Goal: Information Seeking & Learning: Learn about a topic

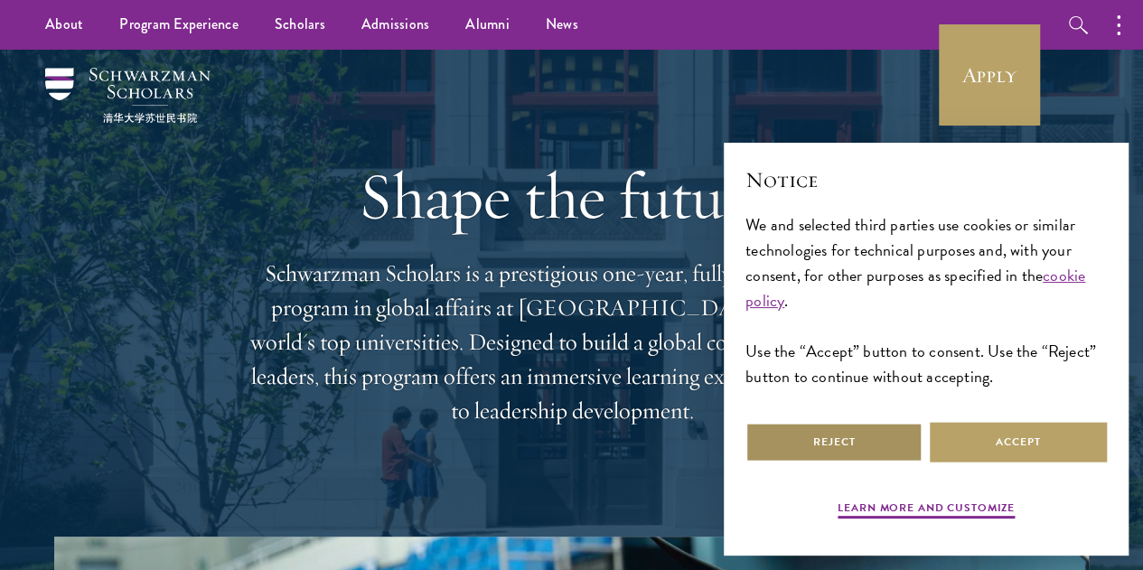
click at [862, 438] on button "Reject" at bounding box center [833, 442] width 177 height 41
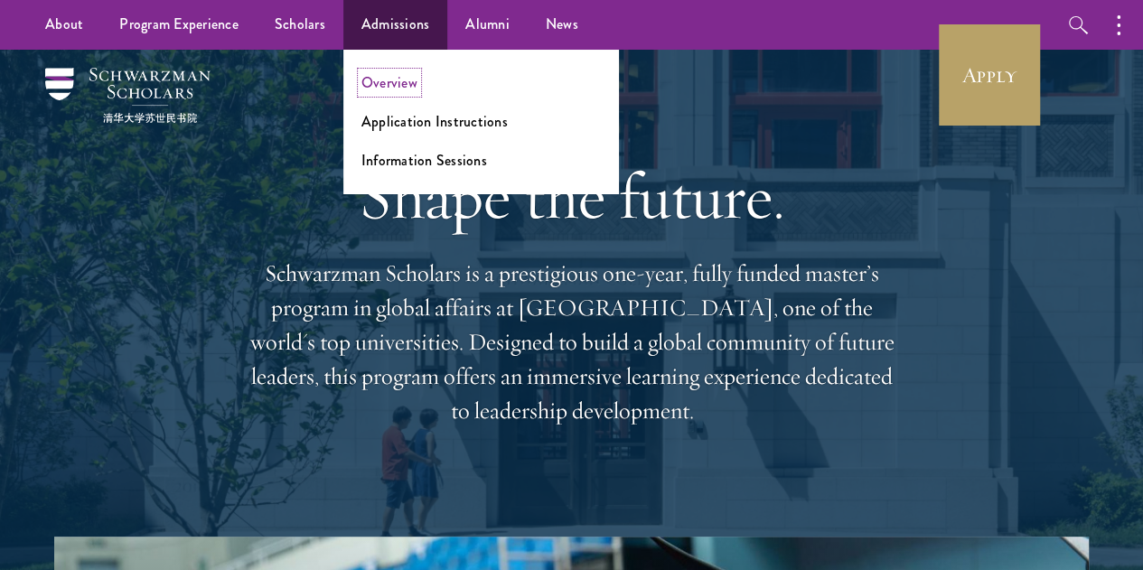
click at [396, 88] on link "Overview" at bounding box center [389, 82] width 56 height 21
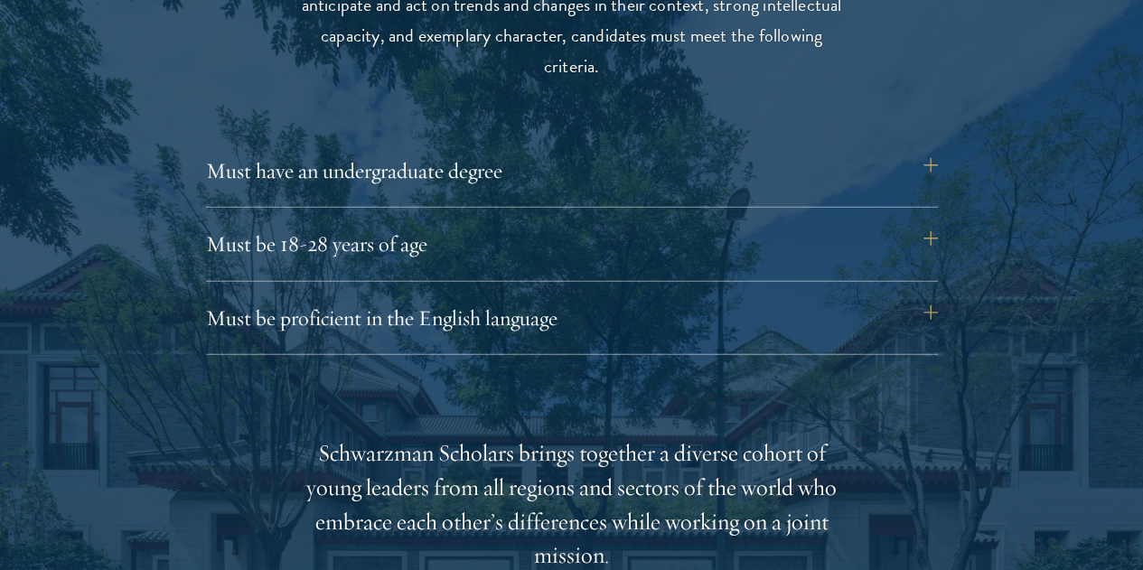
scroll to position [2444, 0]
click at [569, 295] on button "Must be proficient in the English language" at bounding box center [581, 316] width 732 height 43
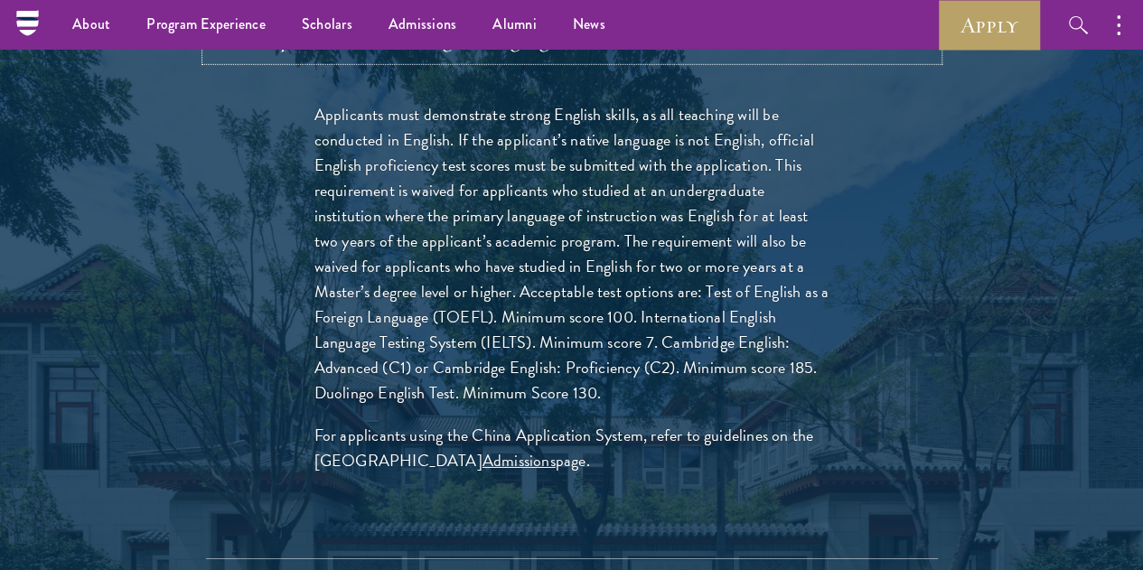
scroll to position [2721, 0]
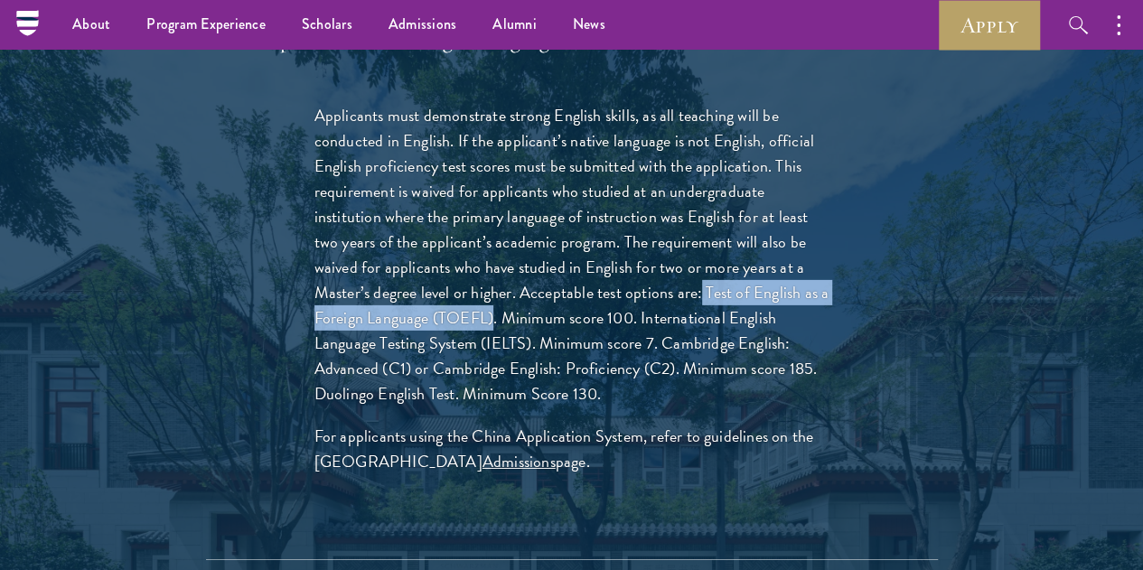
drag, startPoint x: 394, startPoint y: 281, endPoint x: 715, endPoint y: 275, distance: 321.6
click at [715, 275] on p "Applicants must demonstrate strong English skills, as all teaching will be cond…" at bounding box center [571, 255] width 515 height 304
copy p "Test of English as a Foreign Language (TOEFL)"
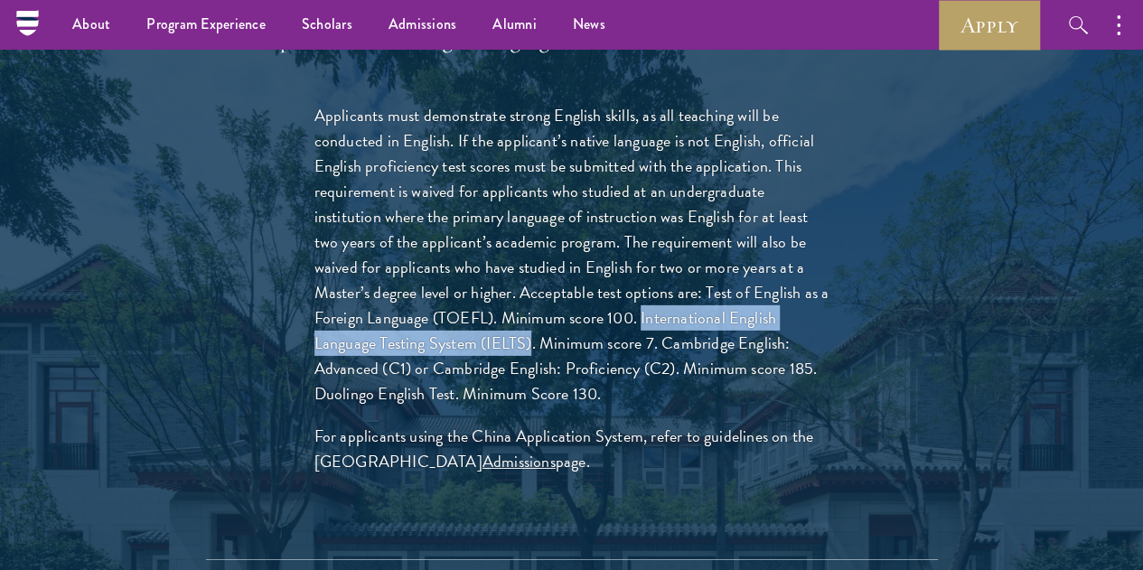
drag, startPoint x: 389, startPoint y: 307, endPoint x: 762, endPoint y: 304, distance: 373.0
click at [762, 304] on p "Applicants must demonstrate strong English skills, as all teaching will be cond…" at bounding box center [571, 255] width 515 height 304
copy p "International English Language Testing System (IELTS)"
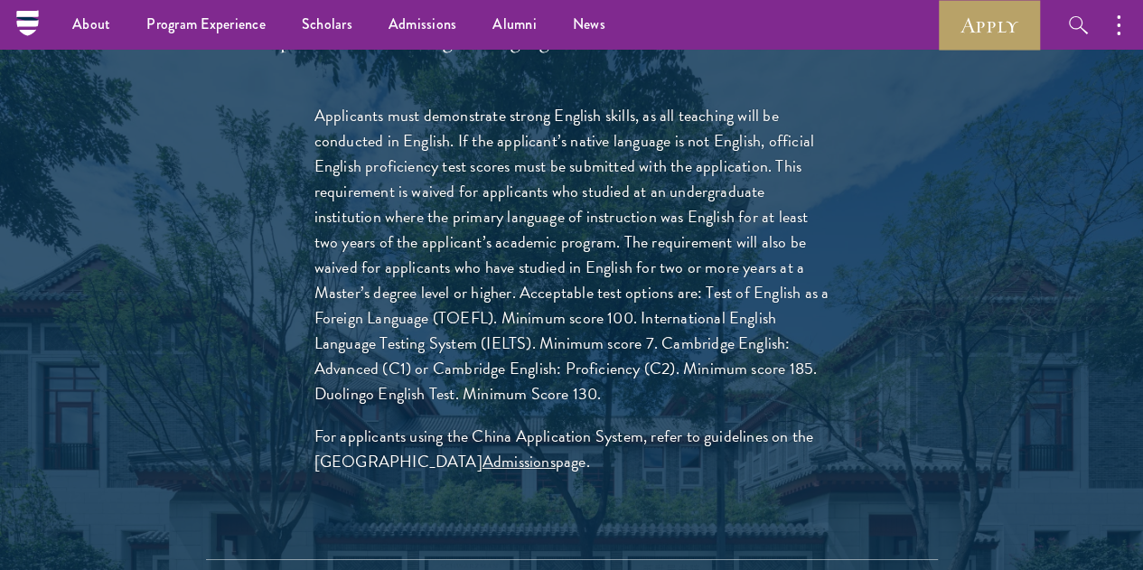
click at [636, 345] on p "Applicants must demonstrate strong English skills, as all teaching will be cond…" at bounding box center [571, 255] width 515 height 304
drag, startPoint x: 639, startPoint y: 359, endPoint x: 786, endPoint y: 364, distance: 146.4
click at [786, 364] on p "Applicants must demonstrate strong English skills, as all teaching will be cond…" at bounding box center [571, 255] width 515 height 304
copy p "Duolingo English Test"
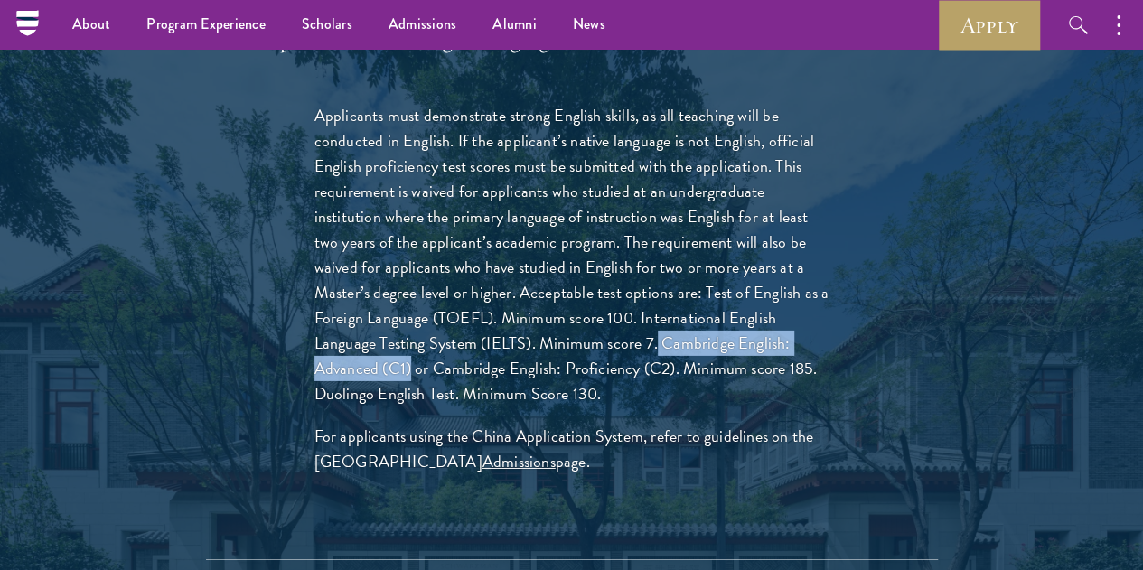
drag, startPoint x: 437, startPoint y: 330, endPoint x: 677, endPoint y: 335, distance: 239.4
click at [677, 335] on p "Applicants must demonstrate strong English skills, as all teaching will be cond…" at bounding box center [571, 255] width 515 height 304
copy p "Cambridge English: Advanced (C1)"
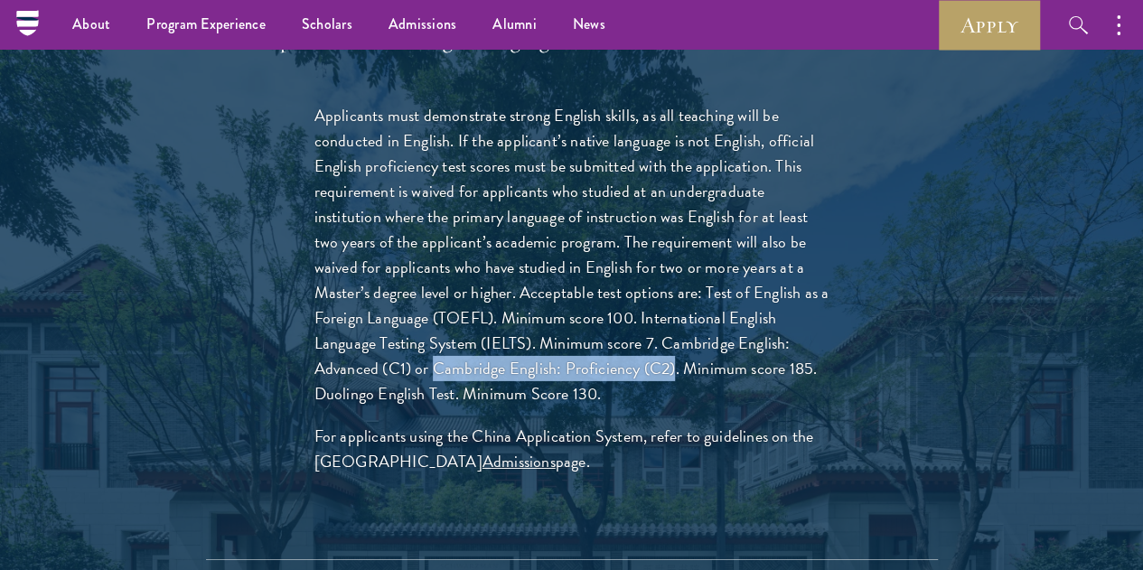
drag, startPoint x: 705, startPoint y: 332, endPoint x: 488, endPoint y: 366, distance: 219.3
click at [488, 366] on p "Applicants must demonstrate strong English skills, as all teaching will be cond…" at bounding box center [571, 255] width 515 height 304
copy p "Cambridge English: Proficiency (C2)"
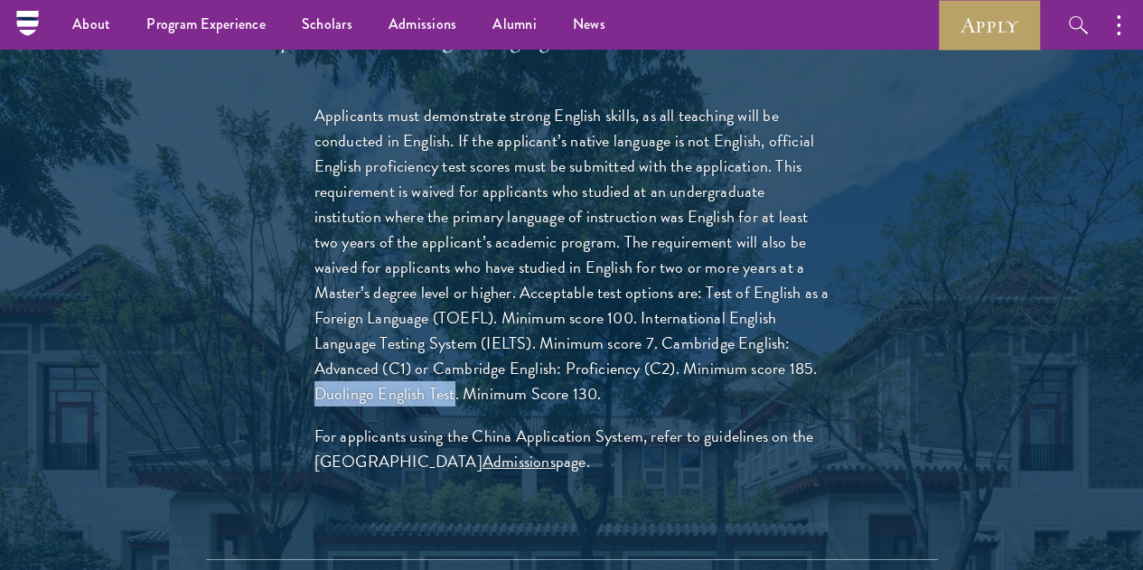
drag, startPoint x: 640, startPoint y: 359, endPoint x: 787, endPoint y: 365, distance: 146.4
click at [787, 365] on p "Applicants must demonstrate strong English skills, as all teaching will be cond…" at bounding box center [571, 255] width 515 height 304
copy p "Duolingo English Test"
